Goal: Task Accomplishment & Management: Complete application form

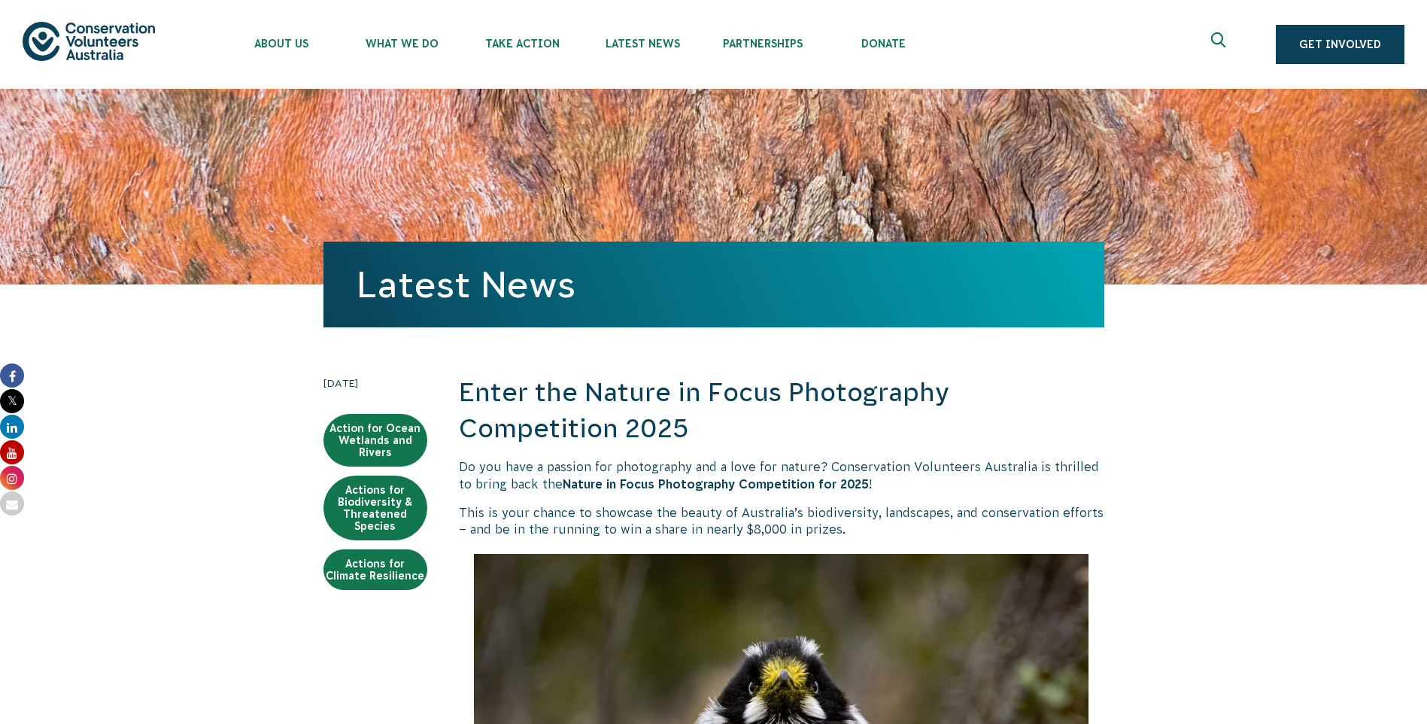
scroll to position [700, 0]
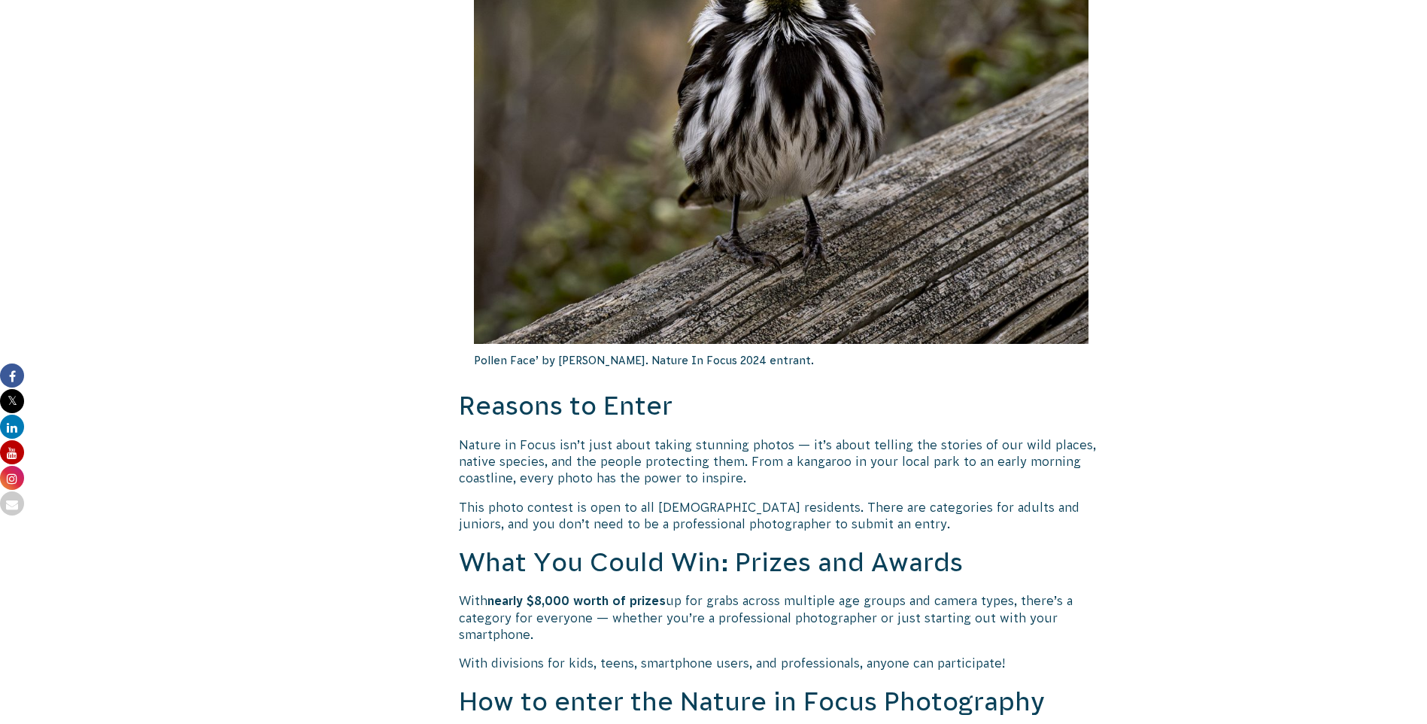
drag, startPoint x: 0, startPoint y: 0, endPoint x: 1261, endPoint y: 472, distance: 1345.9
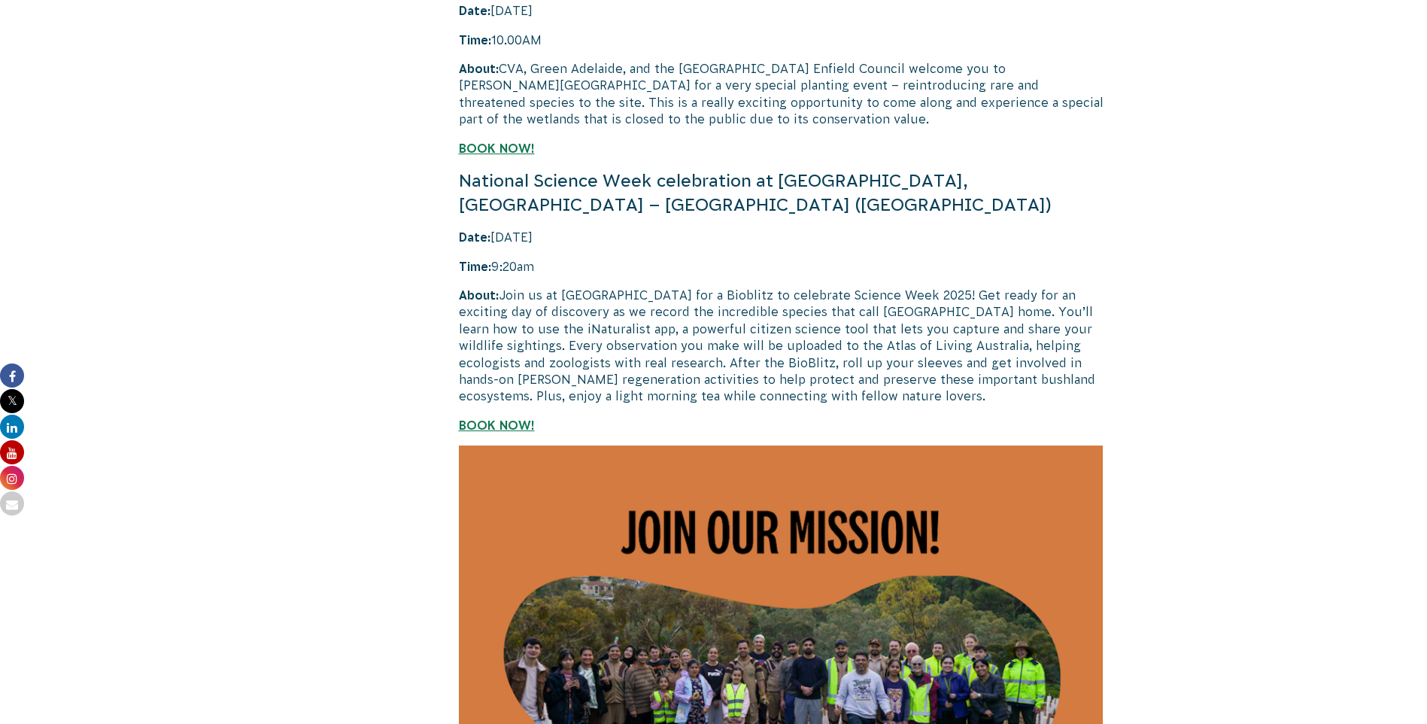
scroll to position [3610, 0]
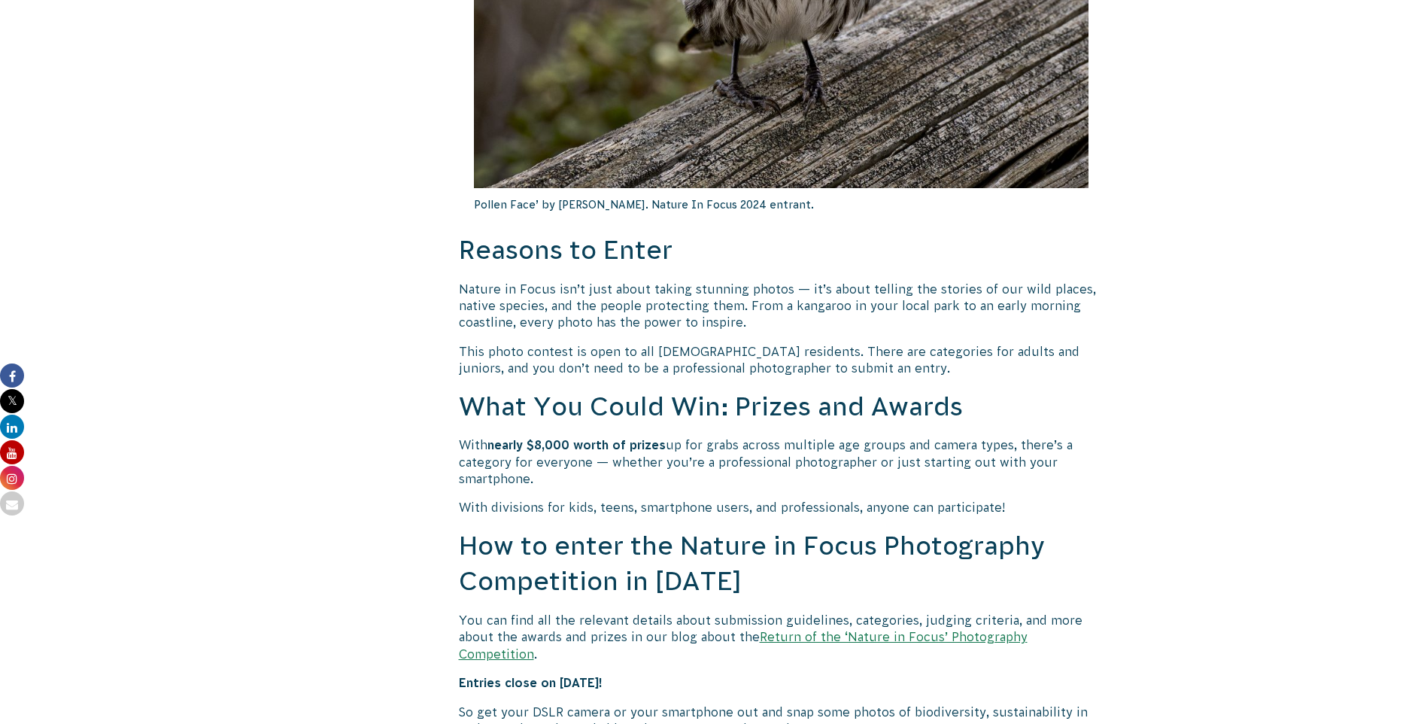
scroll to position [903, 0]
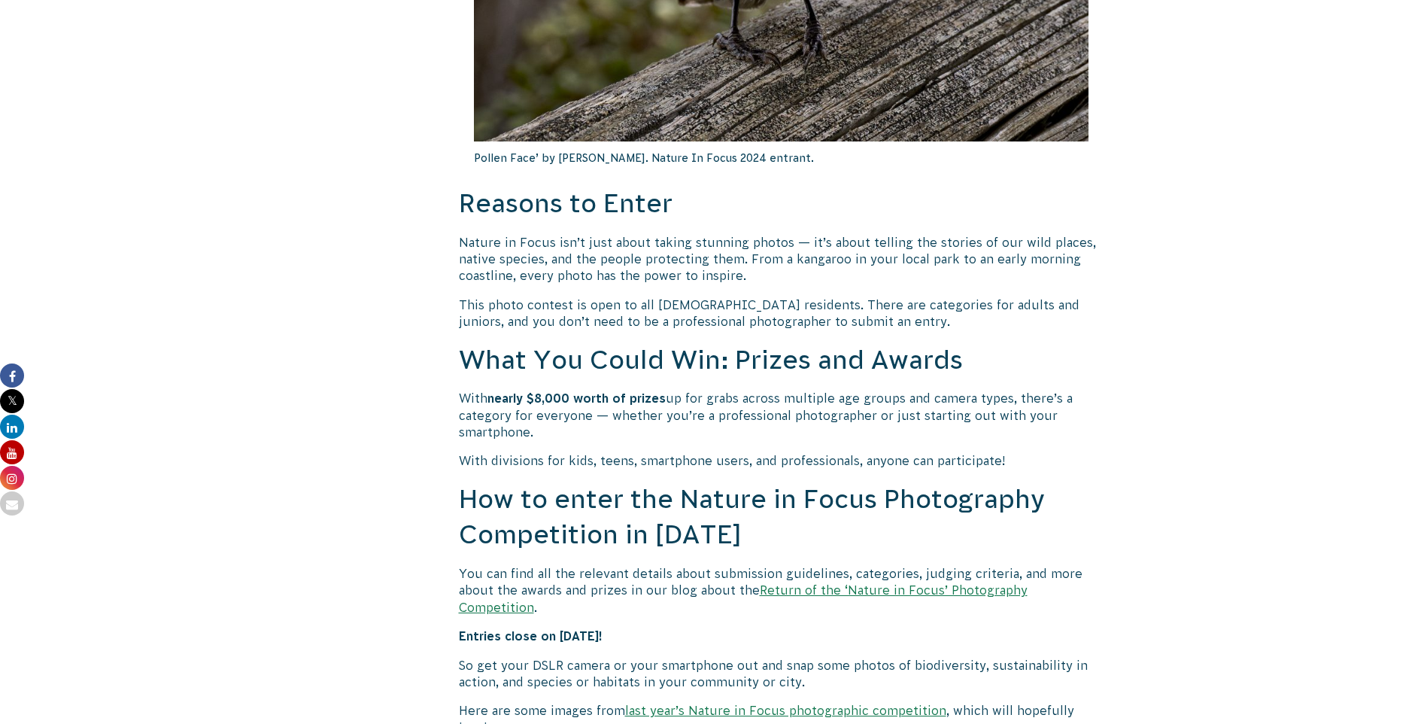
click at [828, 590] on link "Return of the ‘Nature in Focus’ Photography Competition" at bounding box center [743, 598] width 569 height 30
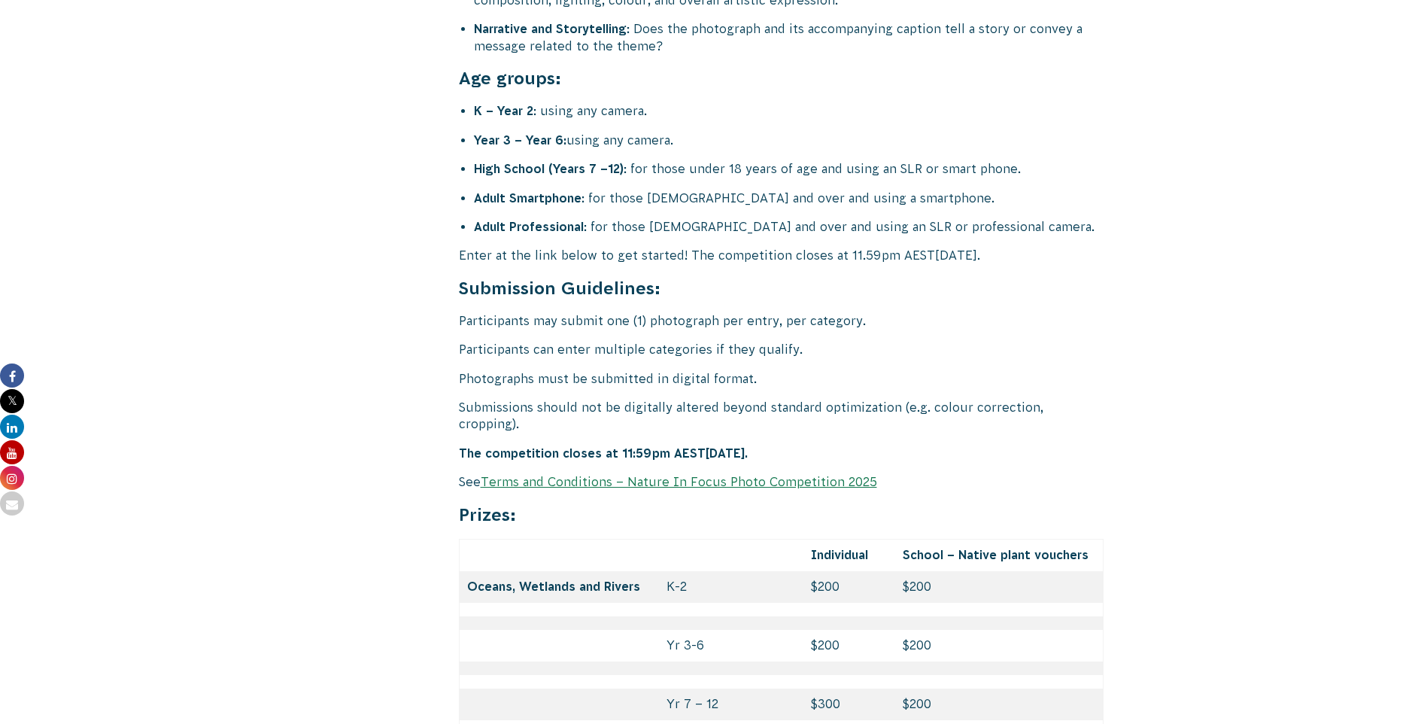
scroll to position [6017, 0]
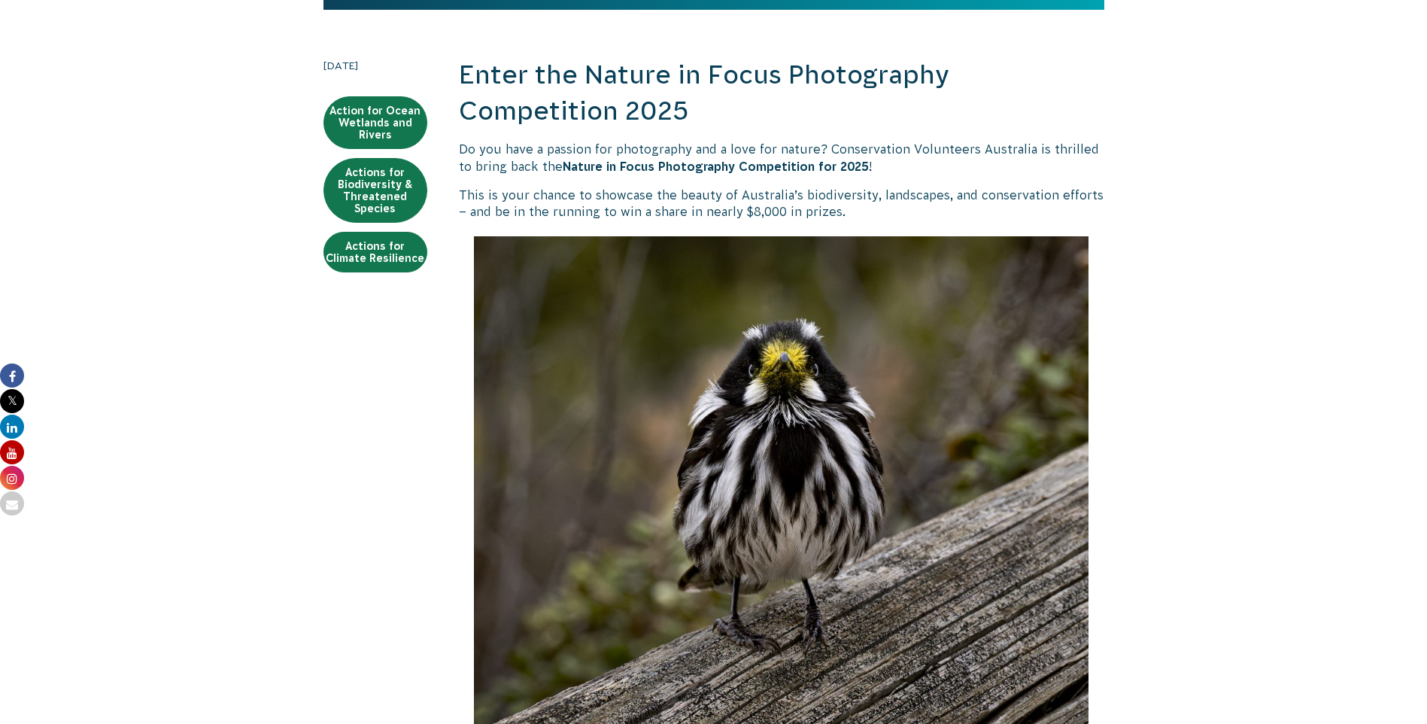
scroll to position [376, 0]
